Goal: Task Accomplishment & Management: Complete application form

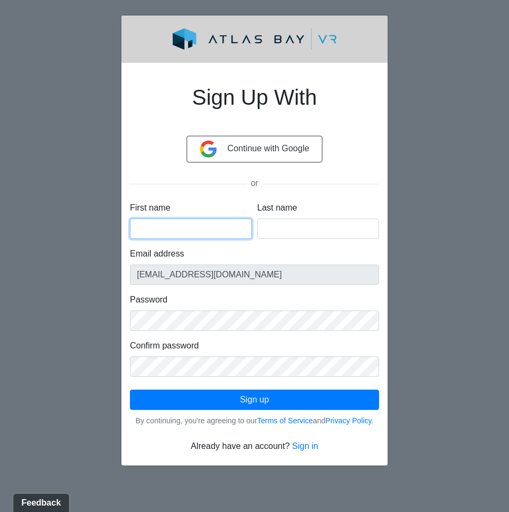
click at [199, 235] on input "First name" at bounding box center [191, 229] width 122 height 20
type input "Katrina"
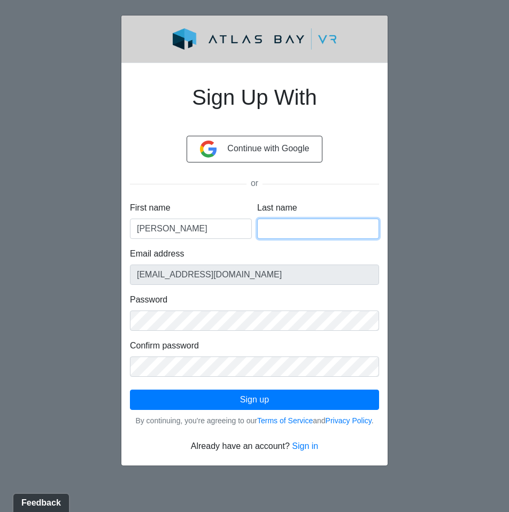
click at [286, 226] on input "Last name" at bounding box center [318, 229] width 122 height 20
type input "Eslava"
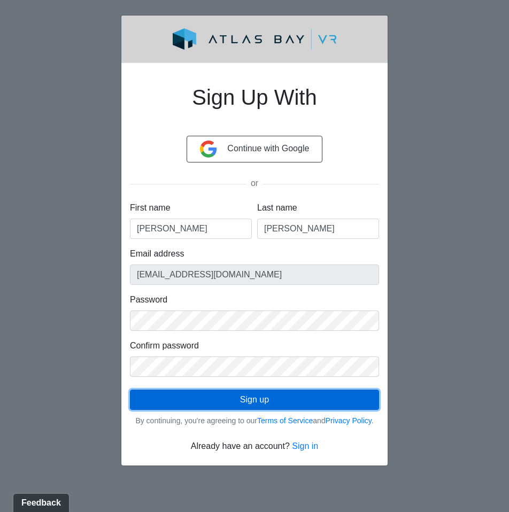
click at [256, 403] on button "Sign up" at bounding box center [254, 400] width 249 height 20
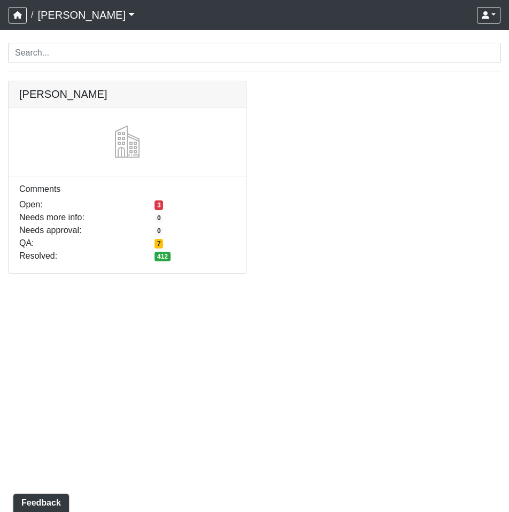
click at [40, 16] on link "Ojala" at bounding box center [85, 14] width 97 height 21
click at [17, 17] on icon "button" at bounding box center [17, 14] width 9 height 7
click at [51, 81] on link at bounding box center [127, 81] width 237 height 0
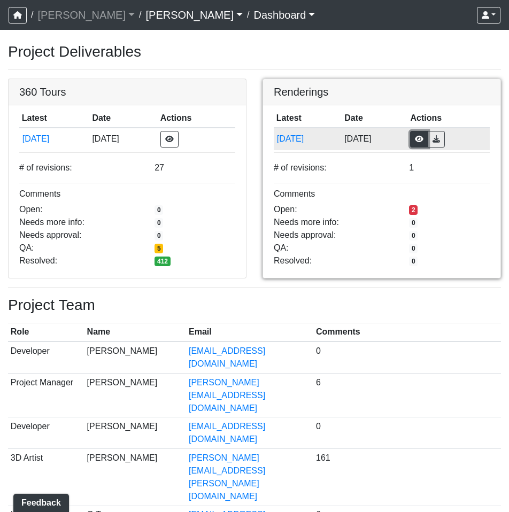
click at [428, 140] on button "button" at bounding box center [419, 139] width 18 height 17
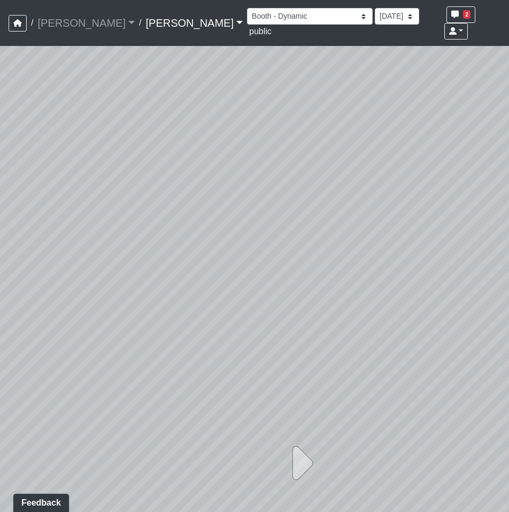
drag, startPoint x: 334, startPoint y: 299, endPoint x: 83, endPoint y: 272, distance: 251.7
click at [83, 272] on div at bounding box center [254, 279] width 509 height 466
drag, startPoint x: 63, startPoint y: 268, endPoint x: 311, endPoint y: 262, distance: 247.6
click at [311, 262] on div at bounding box center [254, 279] width 509 height 466
click at [249, 17] on select "Booth - Dynamic Card Room - Dynamic Coffee Bar - Dynamic Counter 1 - Dynamic Co…" at bounding box center [310, 16] width 126 height 17
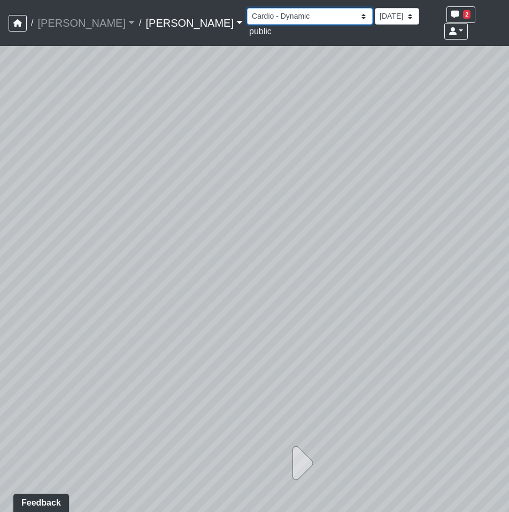
click at [247, 8] on select "Booth - Dynamic Card Room - Dynamic Coffee Bar - Dynamic Counter 1 - Dynamic Co…" at bounding box center [310, 16] width 126 height 17
select select "kU9mLhesxm7e3znDTjMy9u"
